Goal: Transaction & Acquisition: Purchase product/service

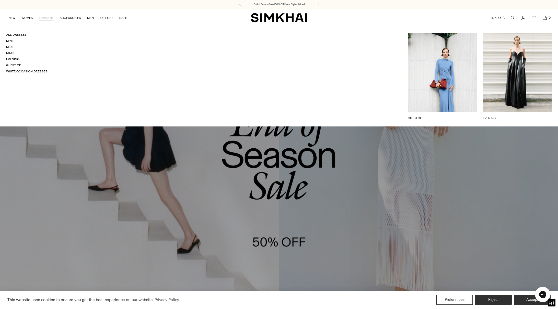
click at [46, 17] on link "DRESSES" at bounding box center [46, 17] width 14 height 11
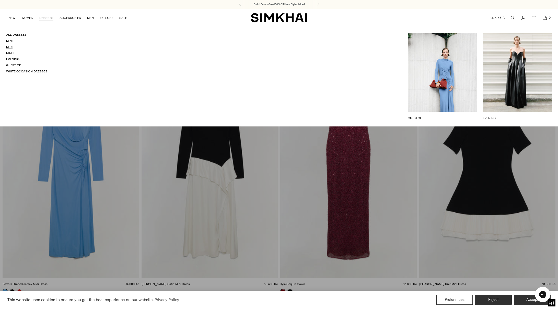
click at [10, 46] on link "Midi" at bounding box center [9, 47] width 6 height 4
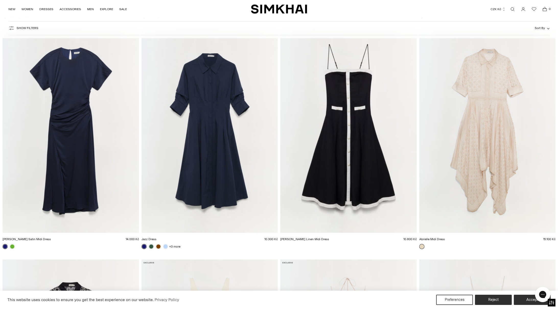
scroll to position [3966, 0]
click at [0, 0] on img "Marabella Satin Midi Dress" at bounding box center [0, 0] width 0 height 0
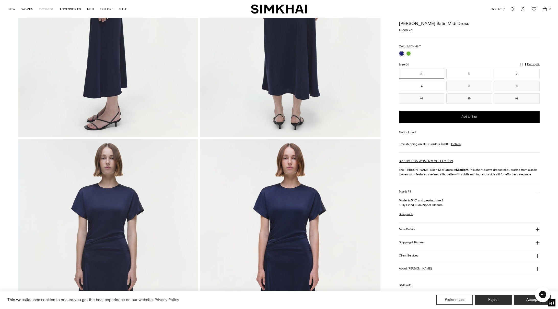
scroll to position [441, 0]
click at [401, 53] on link at bounding box center [400, 53] width 5 height 5
